Goal: Complete application form

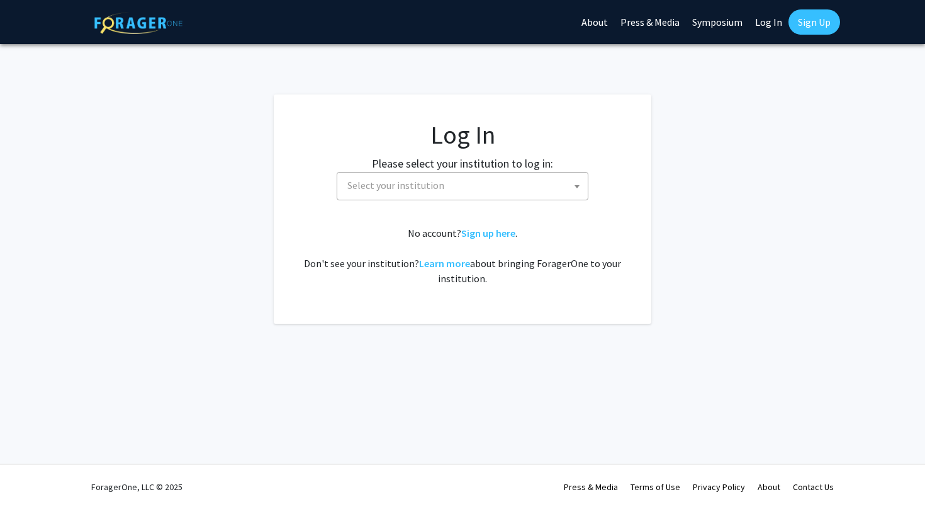
select select
click at [423, 188] on span "Select your institution" at bounding box center [395, 185] width 97 height 13
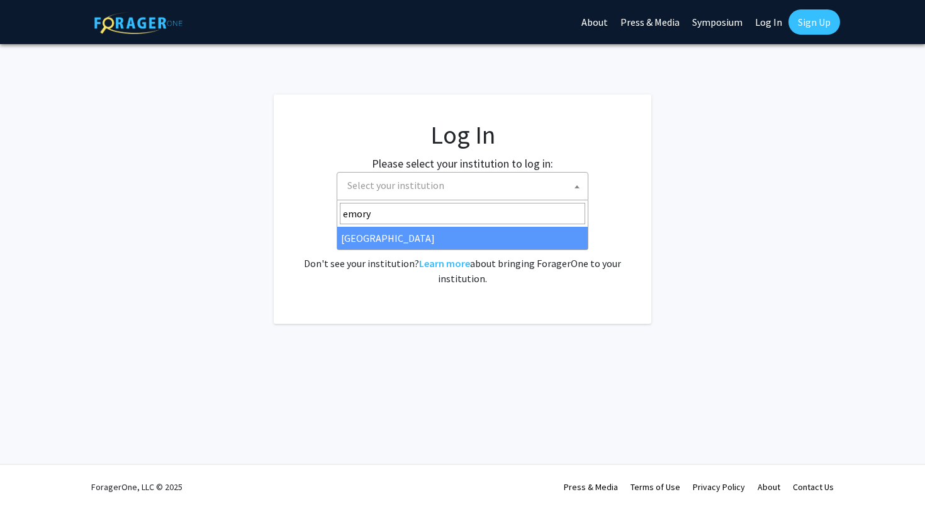
type input "emory"
select select "12"
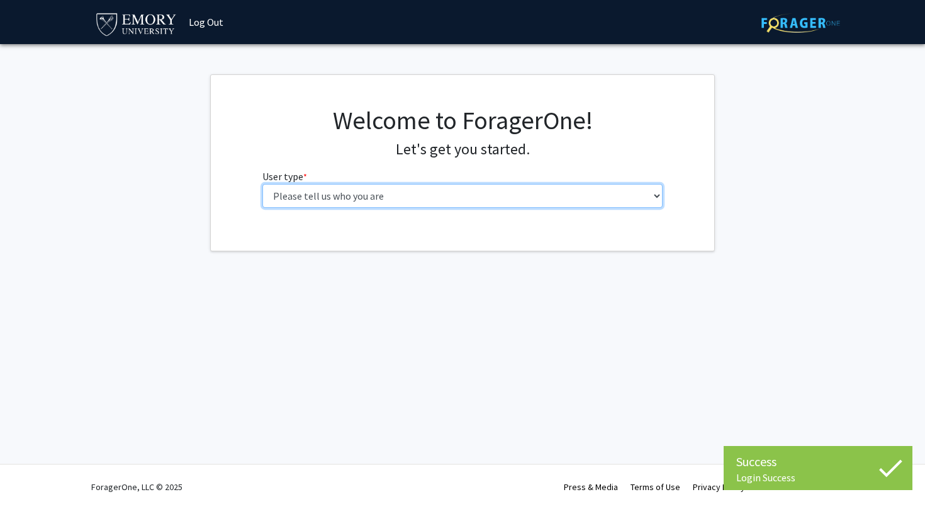
click at [262, 184] on select "Please tell us who you are Undergraduate Student Master's Student Doctoral Cand…" at bounding box center [462, 196] width 401 height 24
select select "1: undergrad"
click option "Undergraduate Student" at bounding box center [0, 0] width 0 height 0
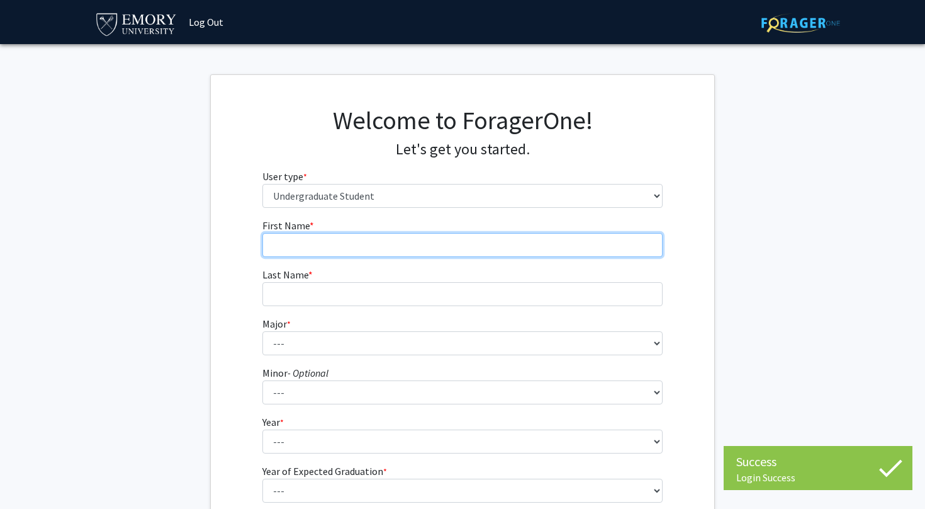
click at [442, 254] on input "First Name * required" at bounding box center [462, 245] width 401 height 24
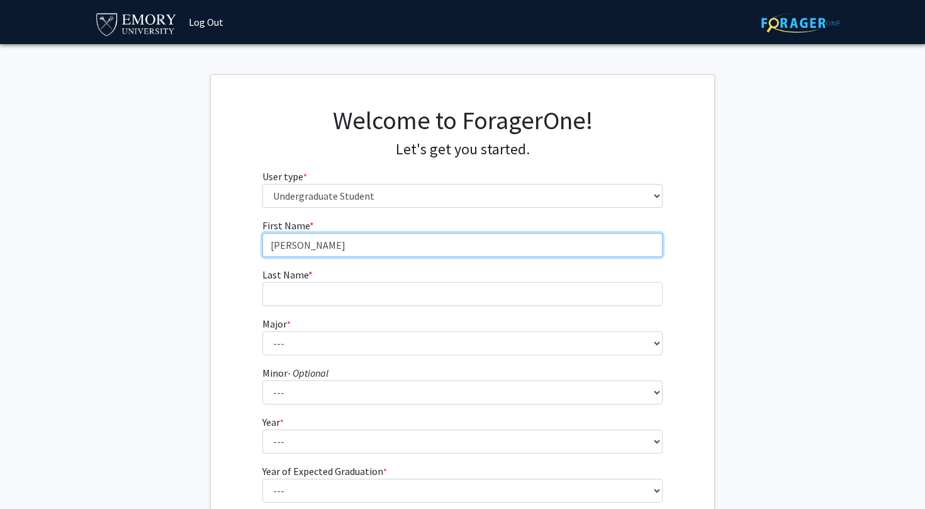
type input "[PERSON_NAME]"
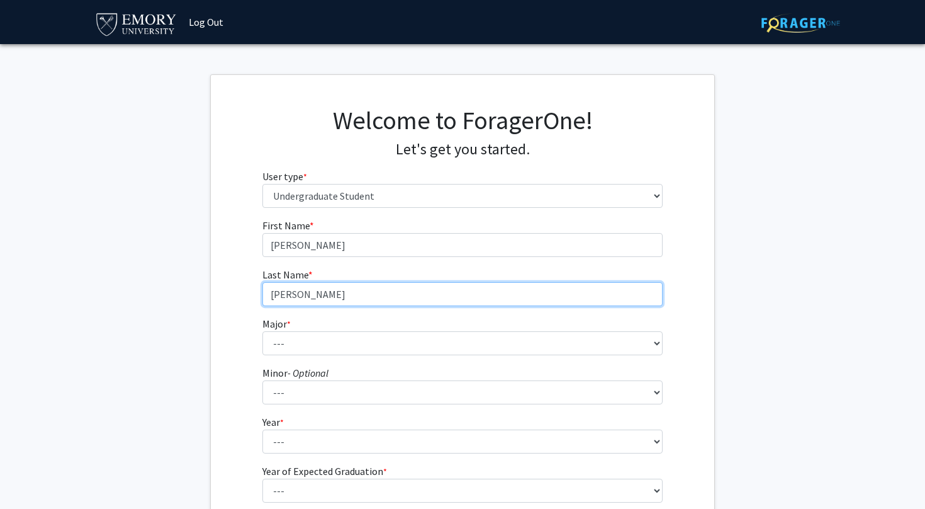
type input "[PERSON_NAME]"
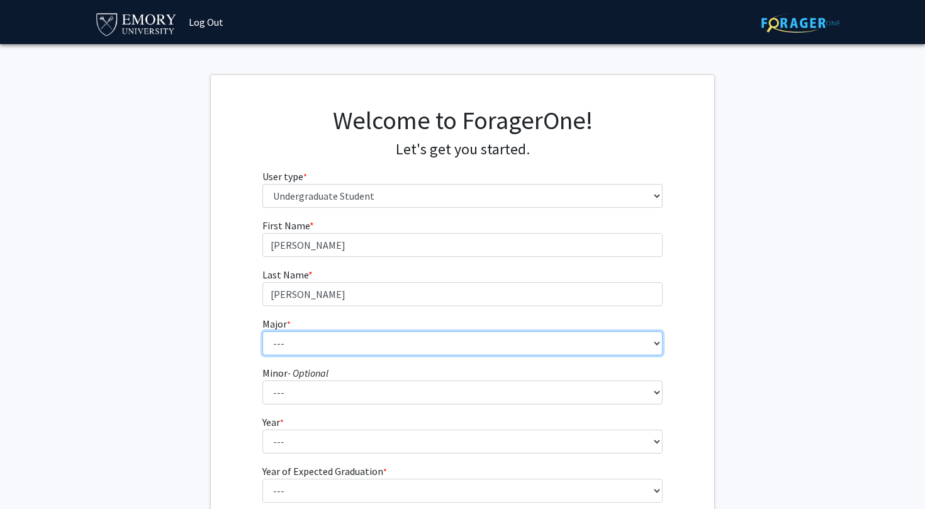
click at [262, 331] on select "--- Accounting African American Studies African Studies American Studies Analyt…" at bounding box center [462, 343] width 401 height 24
select select "7: 968"
click option "Anthropology" at bounding box center [0, 0] width 0 height 0
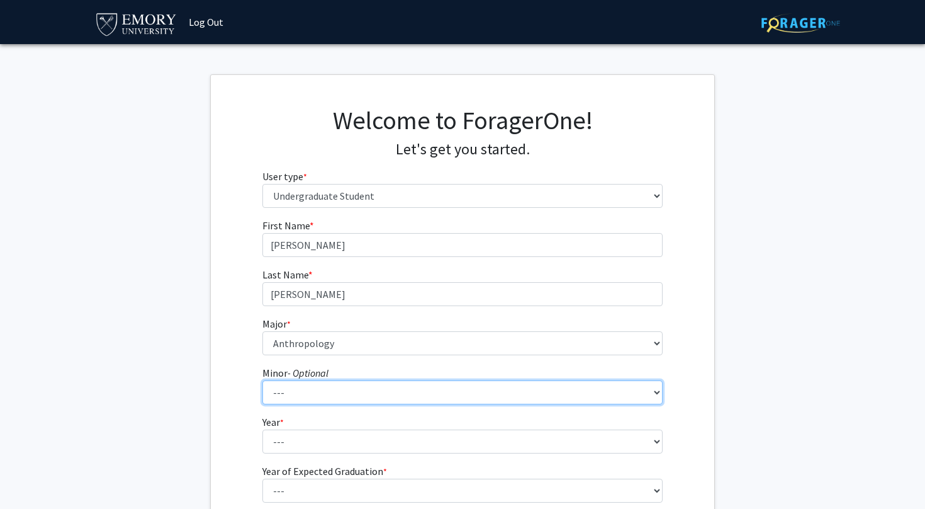
click at [262, 380] on select "--- African American Studies African Studies American Studies Ancient Mediterra…" at bounding box center [462, 392] width 401 height 24
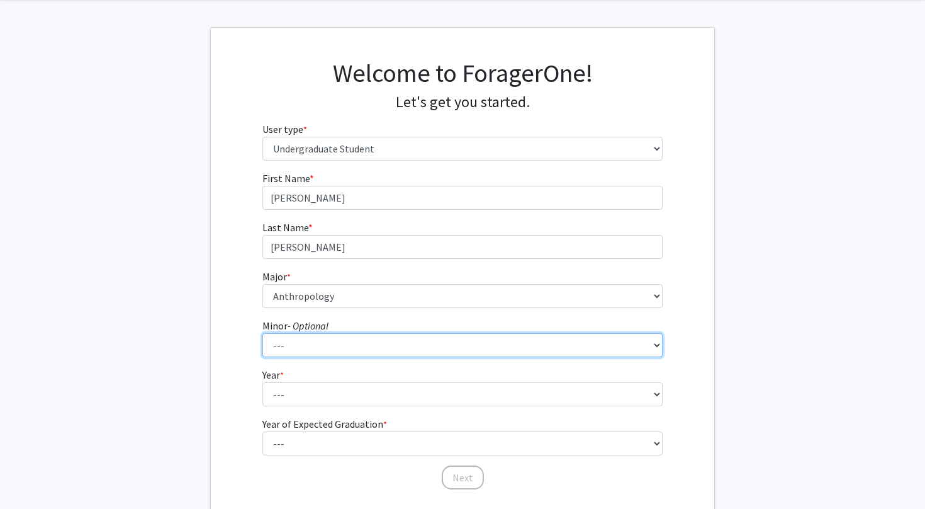
scroll to position [70, 0]
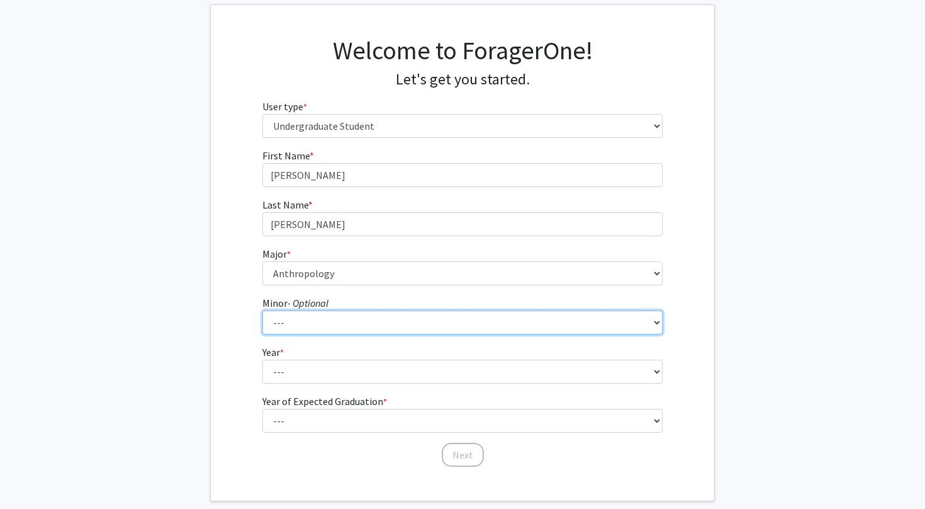
click at [262, 310] on select "--- African American Studies African Studies American Studies Ancient Mediterra…" at bounding box center [462, 322] width 401 height 24
select select "24: 751"
click option "French" at bounding box center [0, 0] width 0 height 0
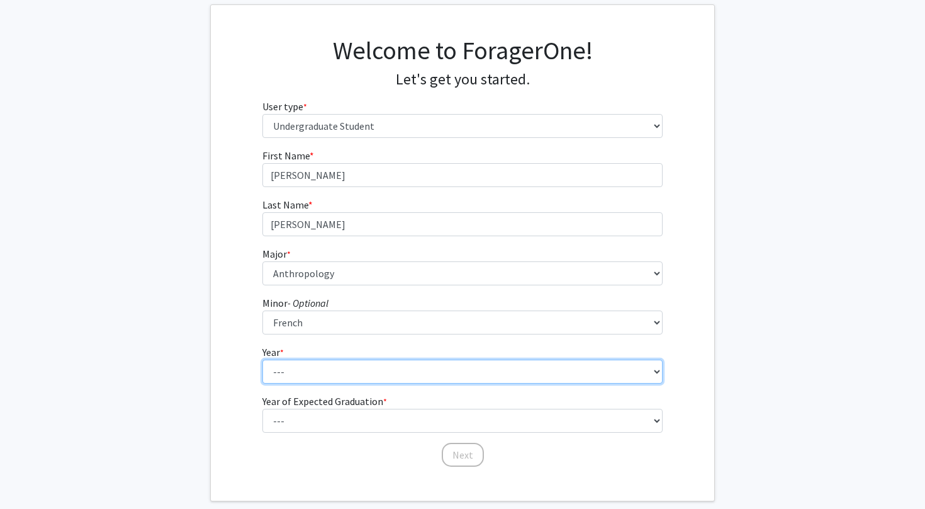
click at [262, 359] on select "--- First-year Sophomore Junior Senior Postbaccalaureate Certificate" at bounding box center [462, 371] width 401 height 24
select select "4: senior"
click option "Senior" at bounding box center [0, 0] width 0 height 0
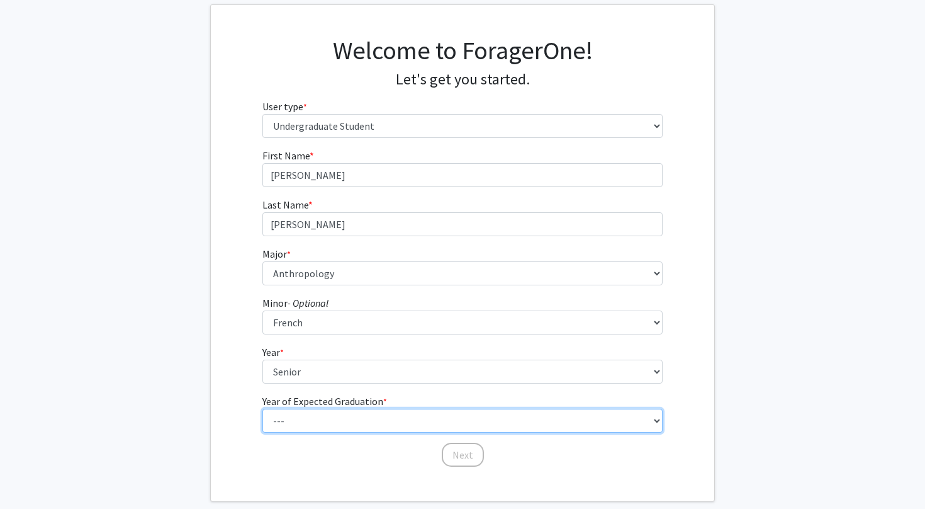
click at [262, 409] on select "--- 2025 2026 2027 2028 2029 2030 2031 2032 2033 2034" at bounding box center [462, 421] width 401 height 24
select select "2: 2026"
click option "2026" at bounding box center [0, 0] width 0 height 0
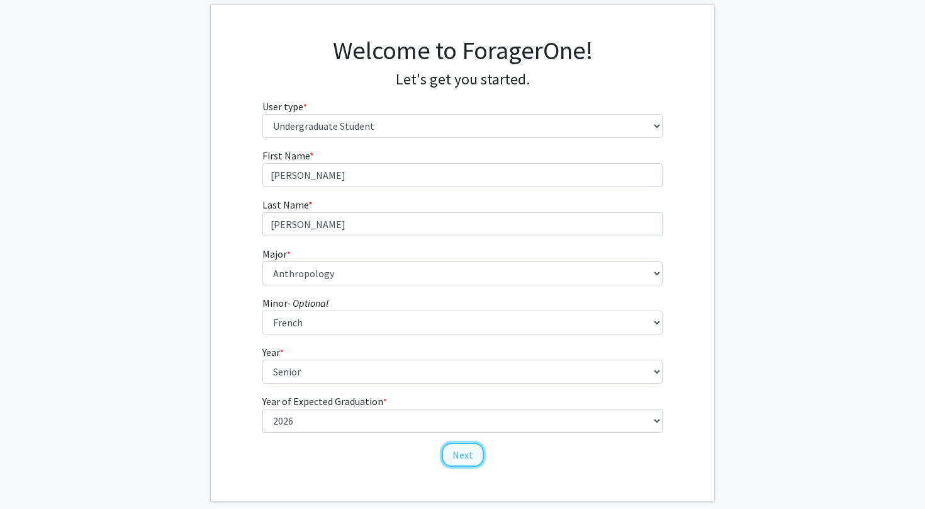
click at [467, 454] on button "Next" at bounding box center [463, 454] width 42 height 24
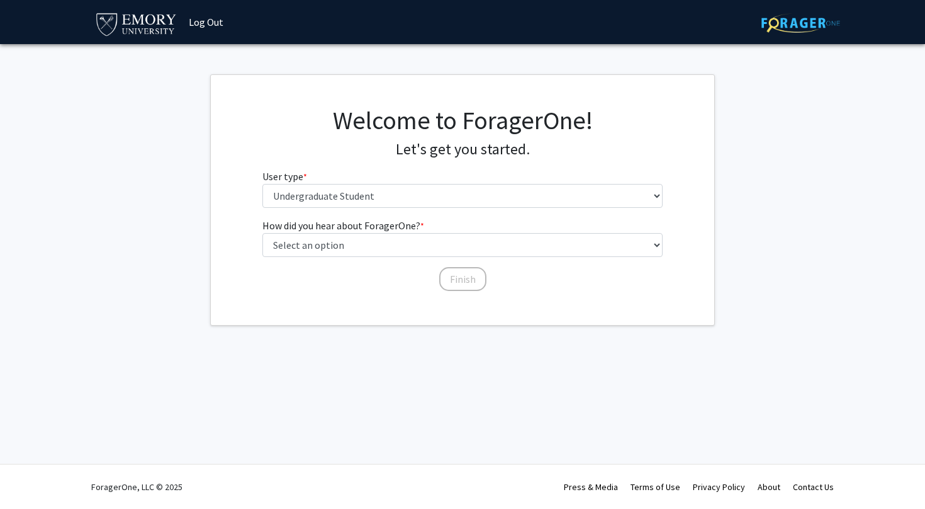
scroll to position [0, 0]
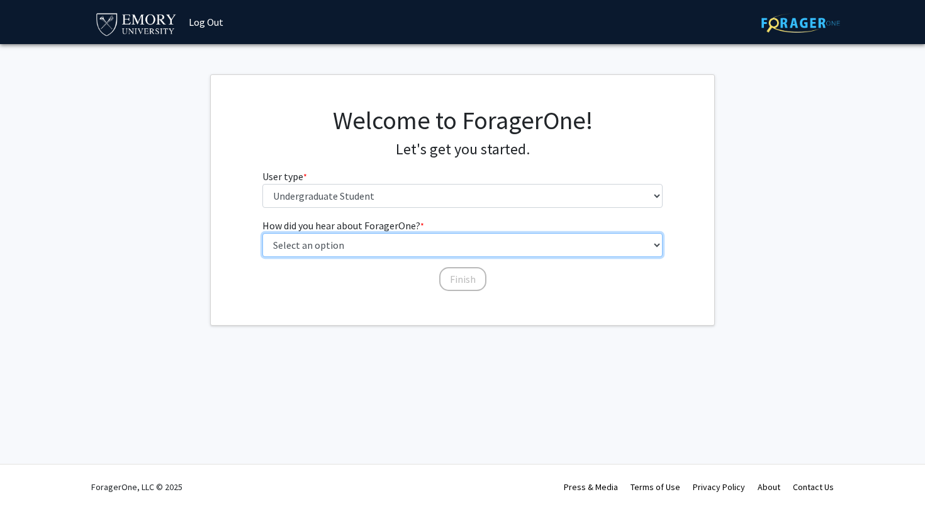
click at [262, 233] on select "Select an option Peer/student recommendation Faculty/staff recommendation Unive…" at bounding box center [462, 245] width 401 height 24
select select "2: faculty_recommendation"
click option "Faculty/staff recommendation" at bounding box center [0, 0] width 0 height 0
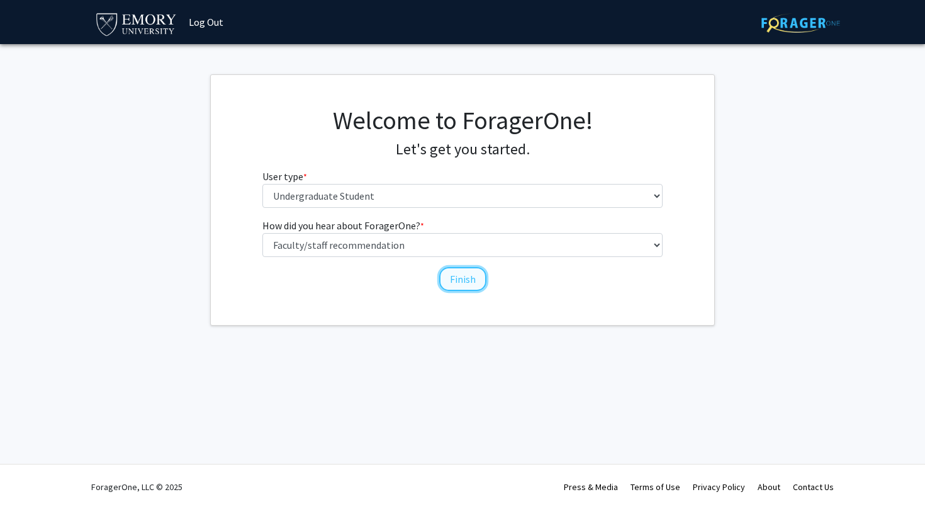
click at [462, 278] on button "Finish" at bounding box center [462, 279] width 47 height 24
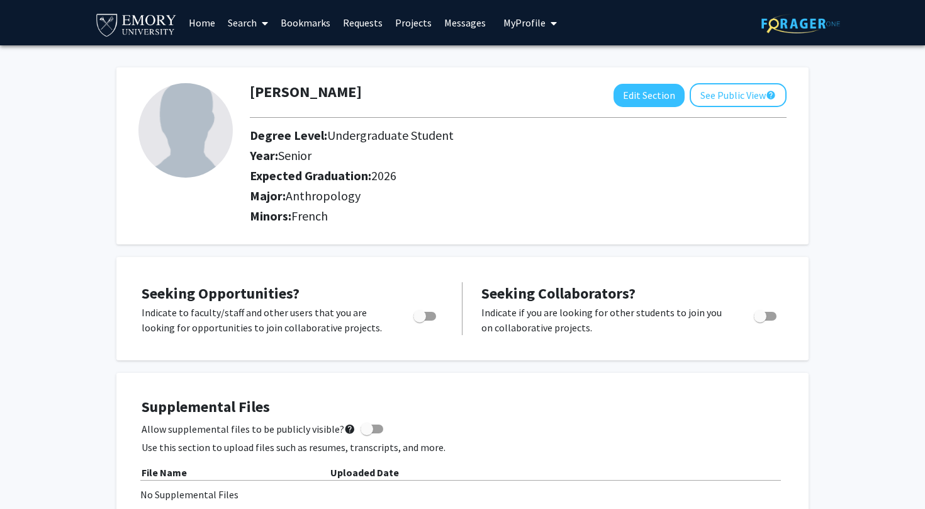
click at [266, 25] on icon at bounding box center [265, 23] width 6 height 10
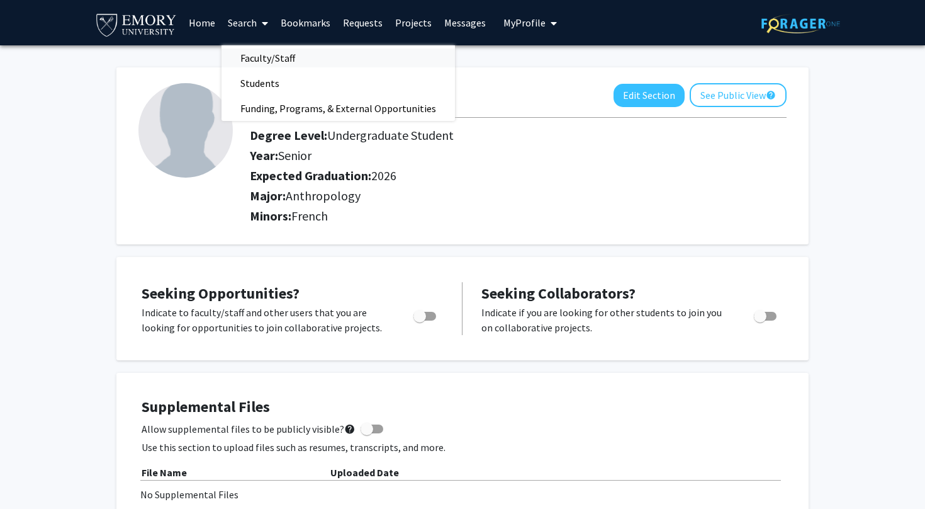
click at [268, 58] on span "Faculty/Staff" at bounding box center [268, 57] width 93 height 25
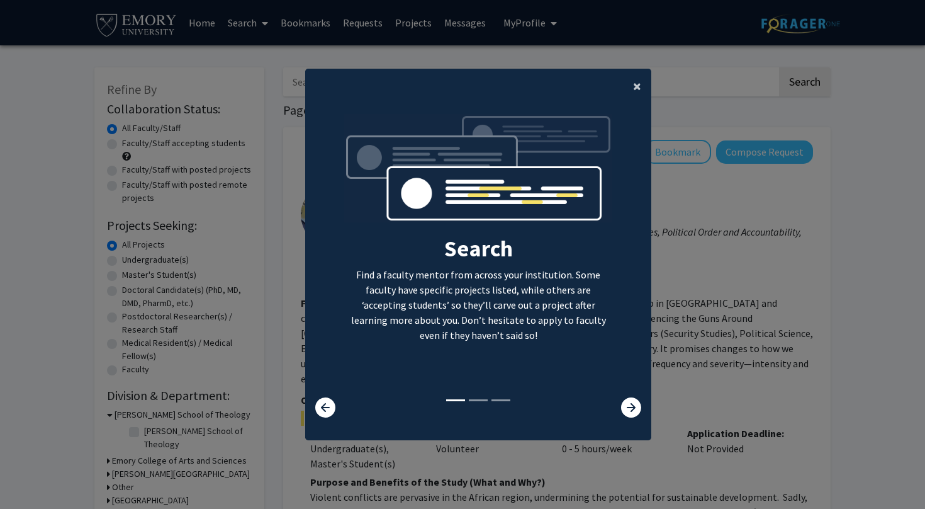
click at [641, 86] on span "×" at bounding box center [637, 86] width 8 height 20
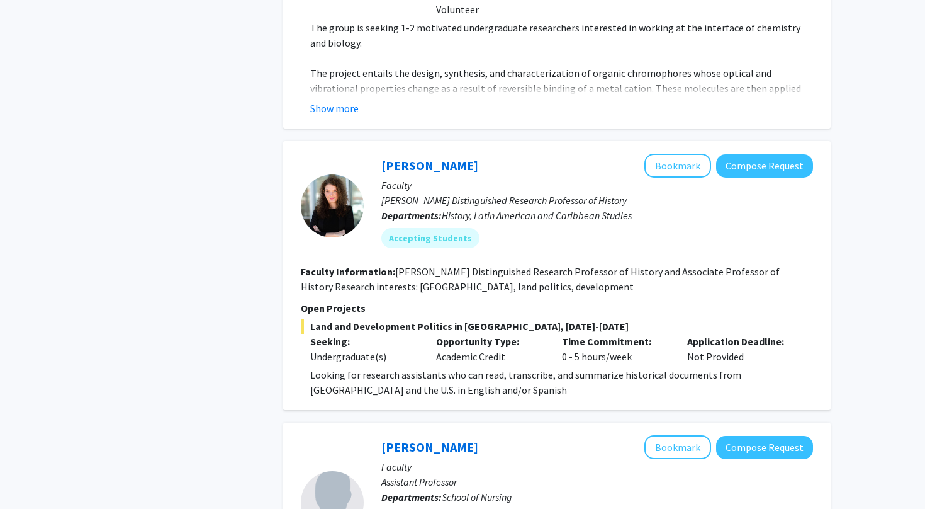
scroll to position [906, 0]
